Goal: Information Seeking & Learning: Learn about a topic

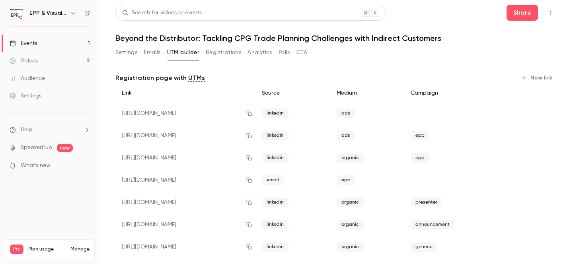
click at [36, 63] on div "Videos" at bounding box center [24, 61] width 28 height 8
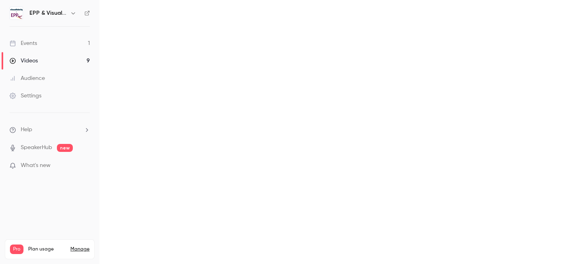
click at [33, 45] on div "Events" at bounding box center [23, 43] width 27 height 8
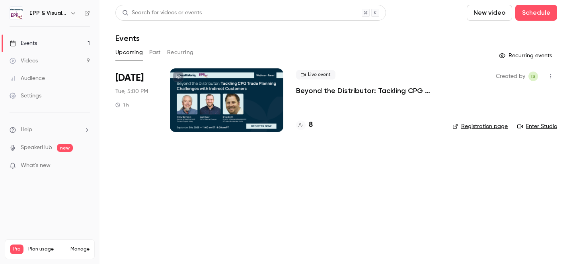
click at [344, 91] on p "Beyond the Distributor: Tackling CPG Trade Planning Challenges with Indirect Cu…" at bounding box center [368, 91] width 144 height 10
